Goal: Browse casually

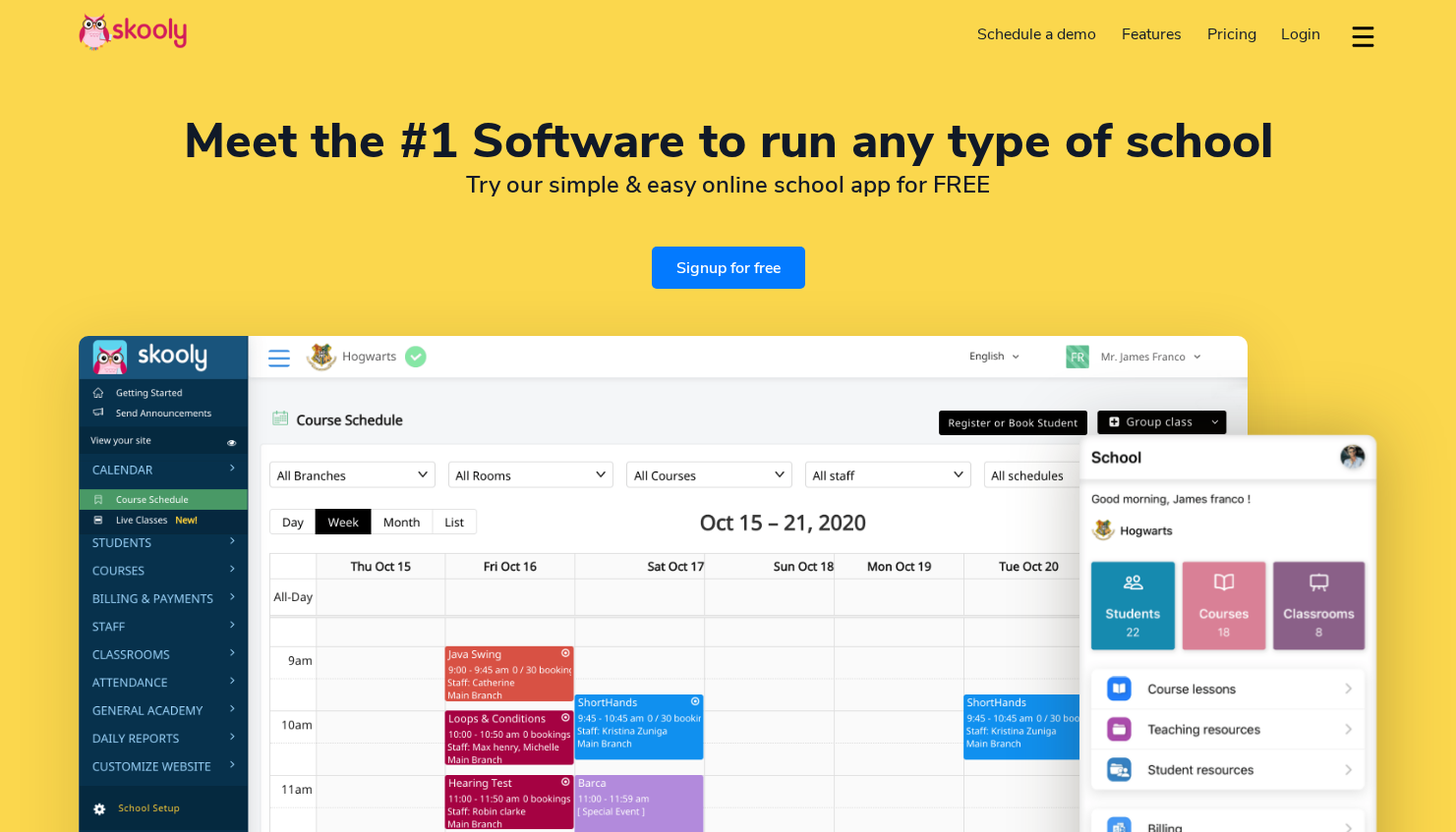
select select "en"
select select "351"
select select "[GEOGRAPHIC_DATA]"
select select "Europe/[GEOGRAPHIC_DATA]"
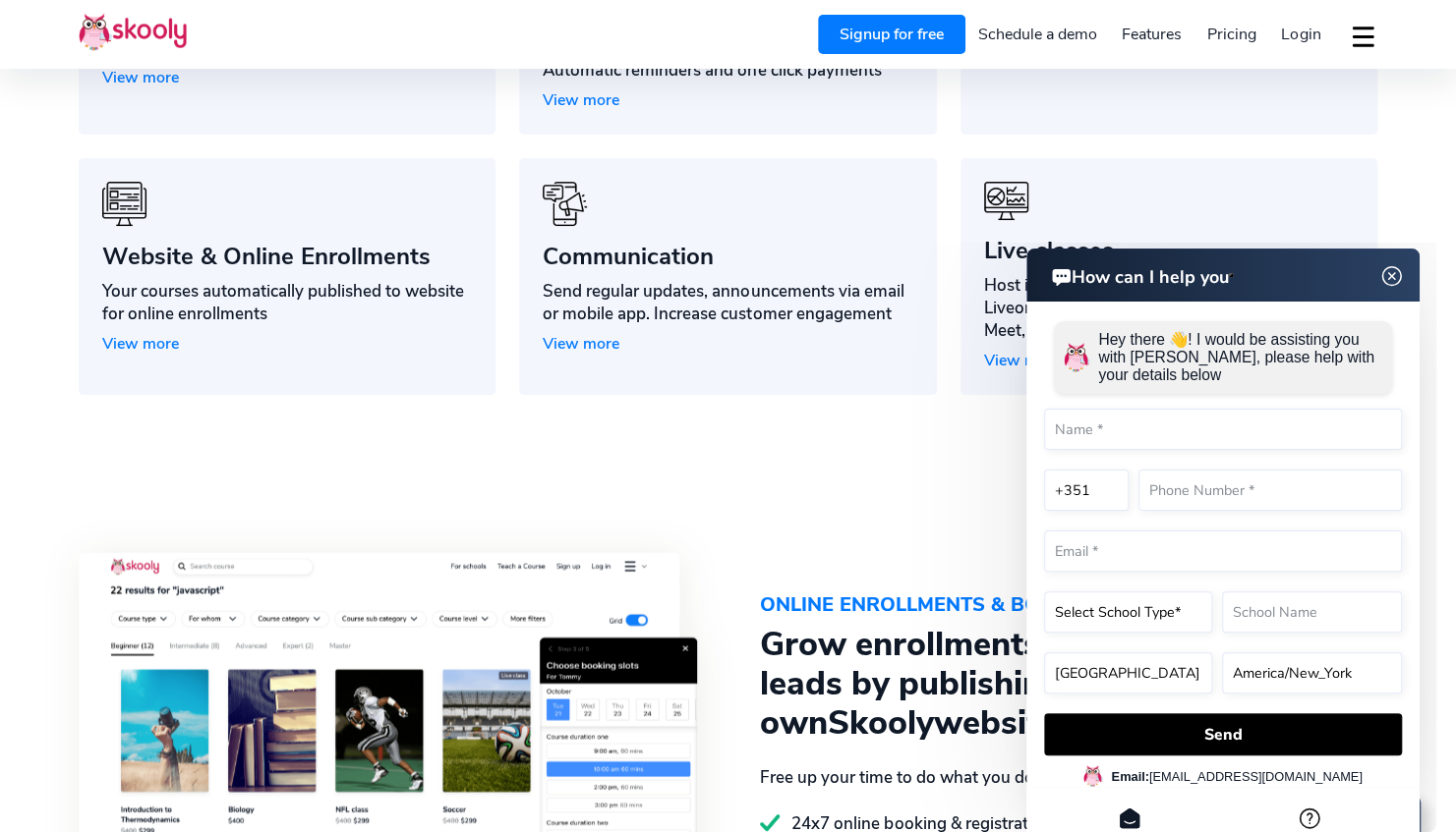
scroll to position [1966, 0]
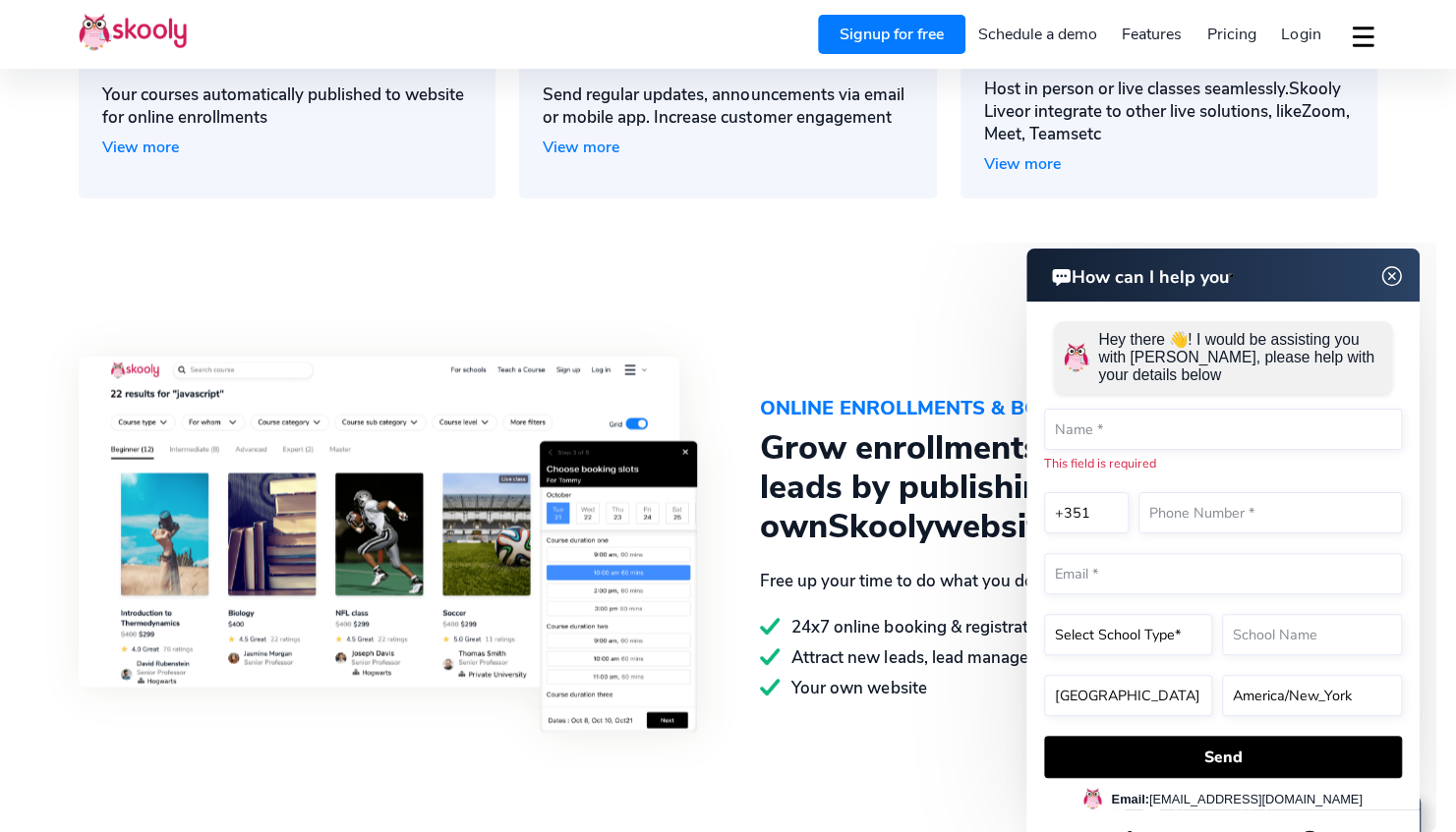
click at [1393, 279] on img at bounding box center [1392, 276] width 38 height 25
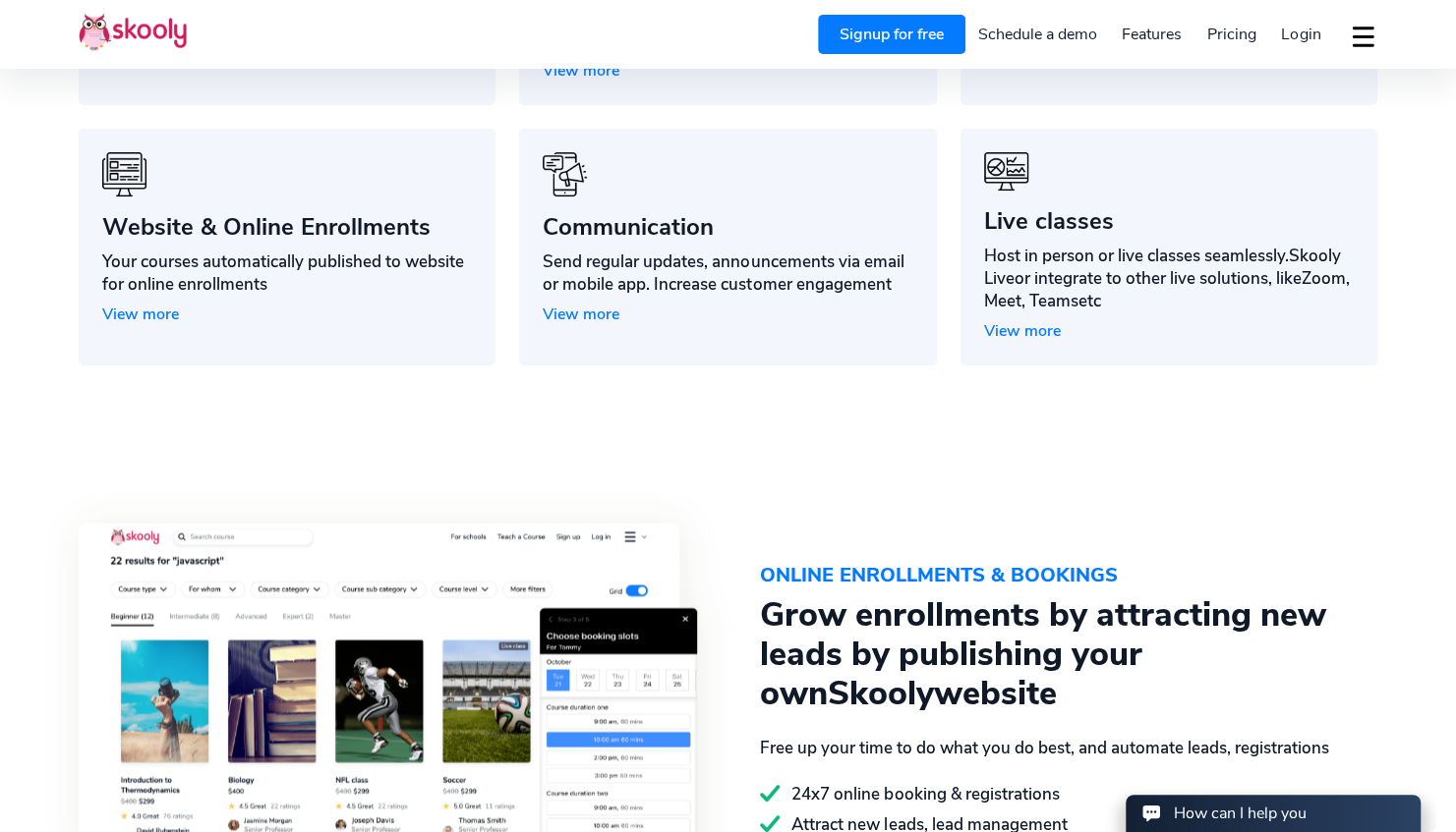
scroll to position [1769, 0]
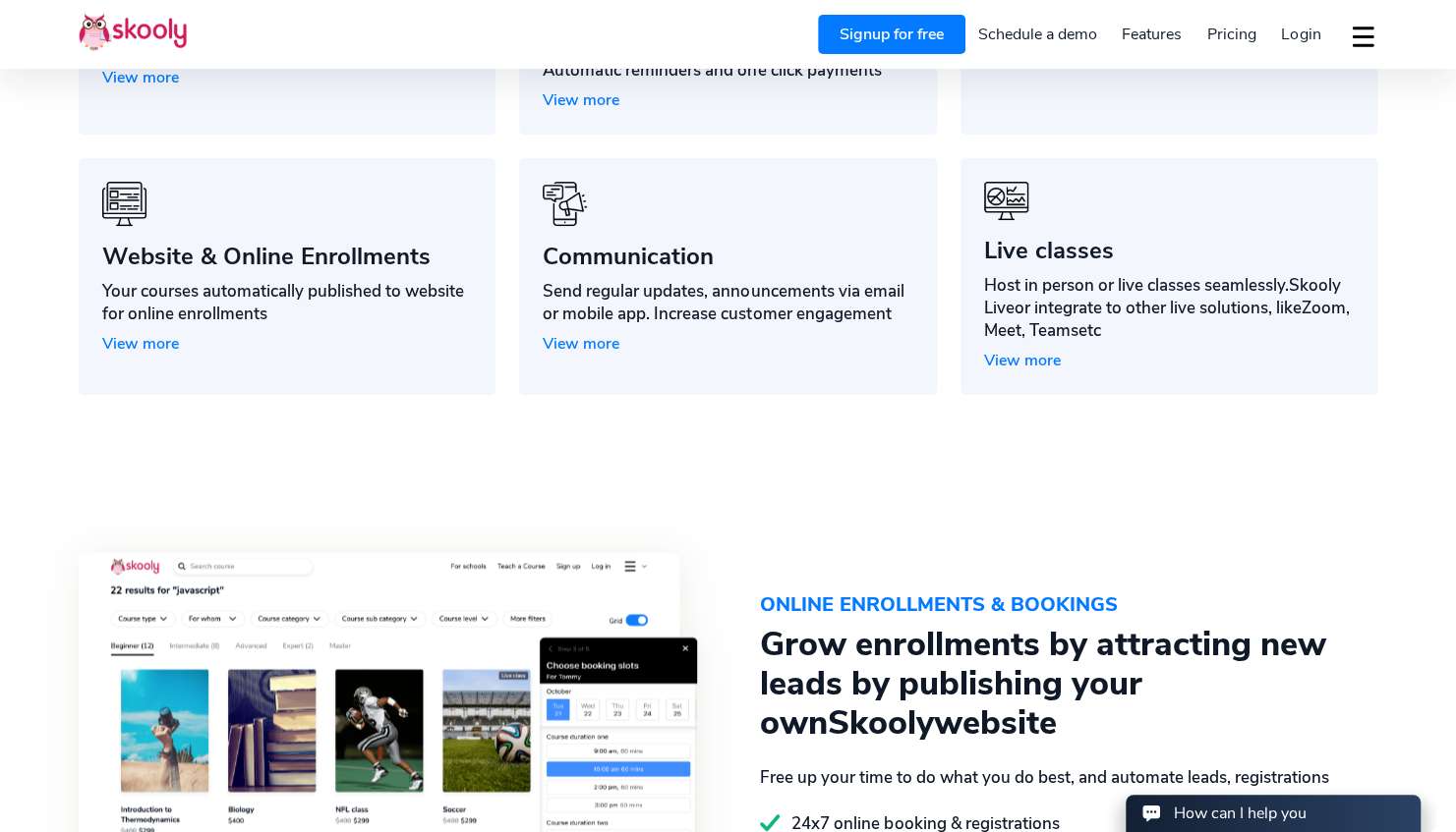
click at [333, 454] on section "Get rid of excels, multiple softwares. All tools to run your teaching business …" at bounding box center [728, 43] width 1456 height 862
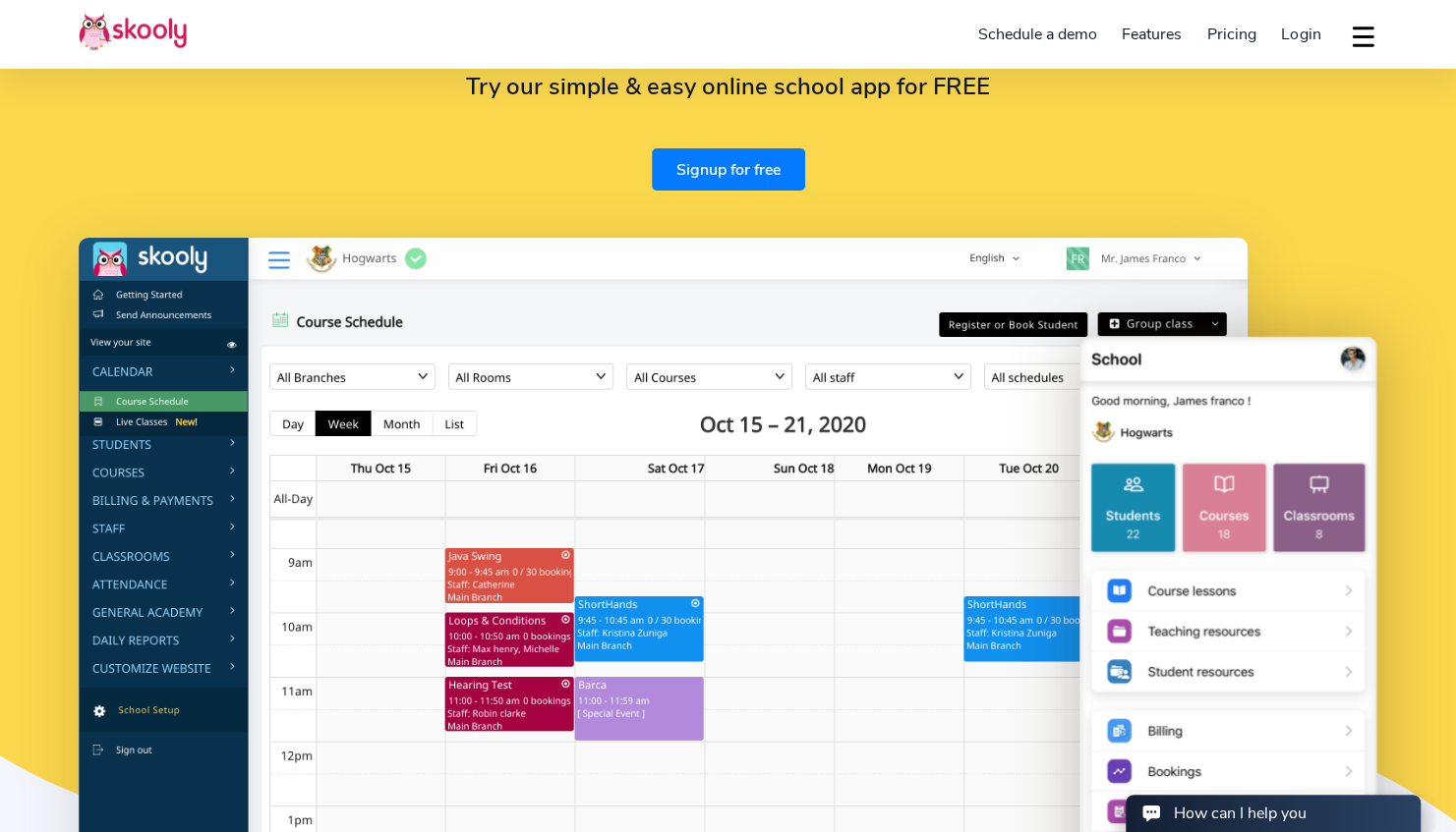
scroll to position [0, 0]
